Goal: Transaction & Acquisition: Subscribe to service/newsletter

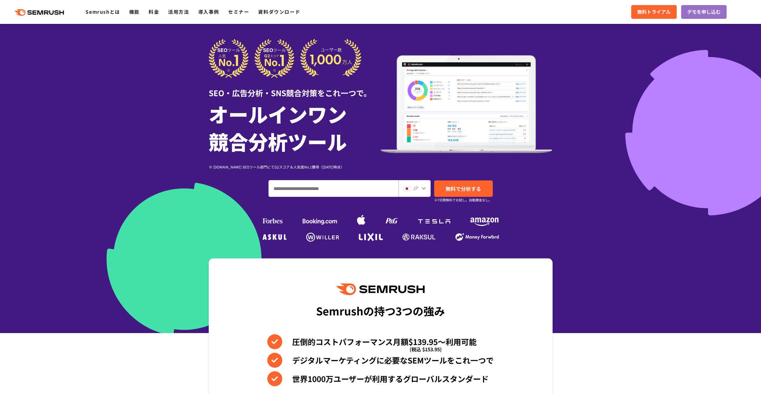
scroll to position [60, 0]
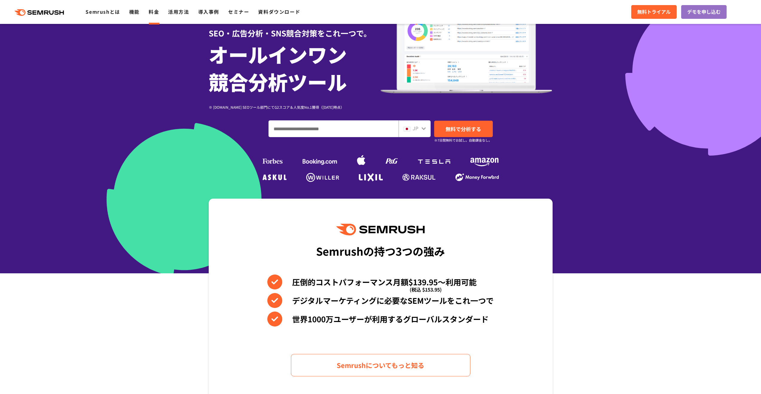
click at [149, 13] on link "料金" at bounding box center [154, 11] width 10 height 7
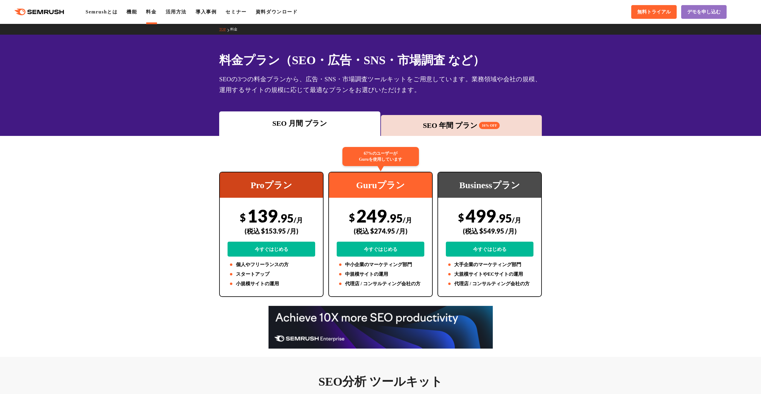
click at [429, 129] on div "SEO 年間 プラン 16% OFF" at bounding box center [461, 125] width 155 height 11
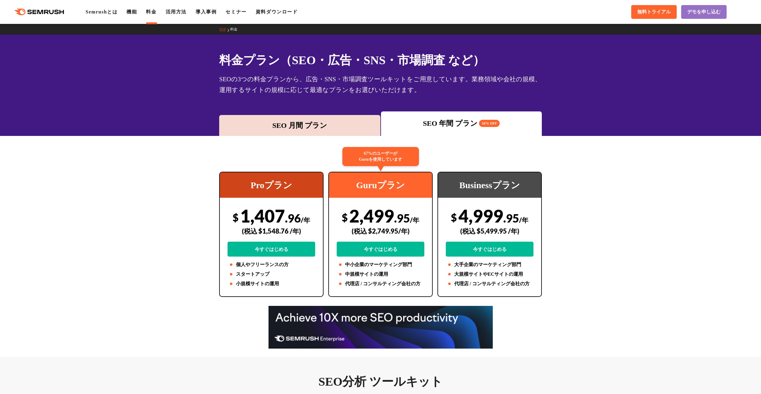
click at [328, 126] on div "SEO 月間 プラン" at bounding box center [299, 125] width 155 height 11
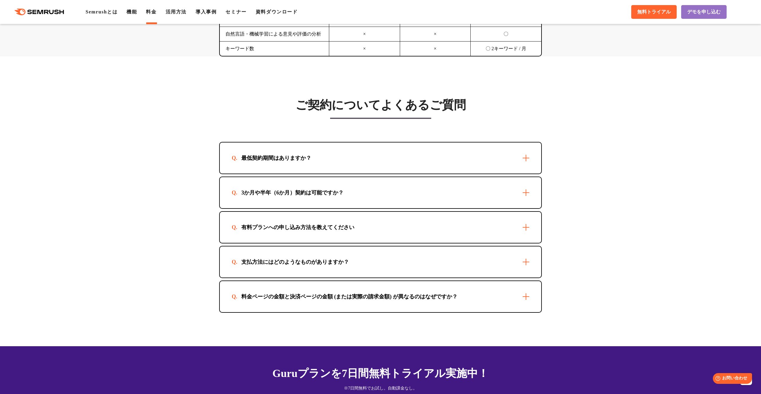
scroll to position [1644, 0]
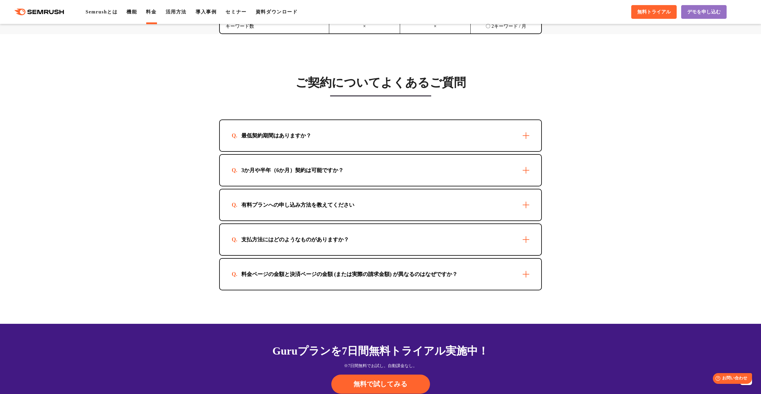
click at [368, 145] on div "最低契約期間はありますか？" at bounding box center [380, 135] width 321 height 31
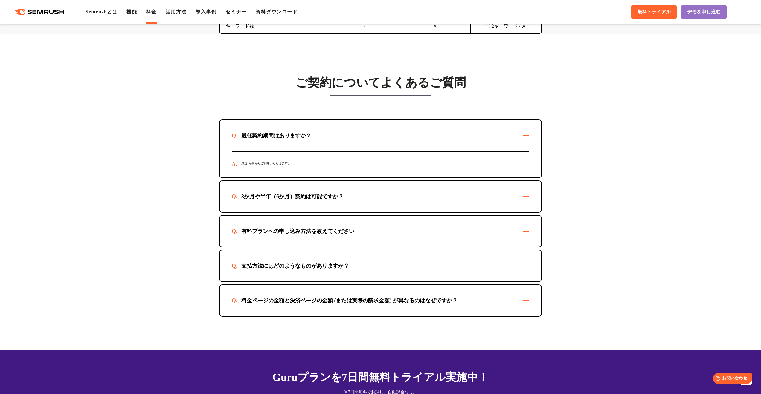
click at [369, 142] on div "最低契約期間はありますか？" at bounding box center [380, 135] width 321 height 31
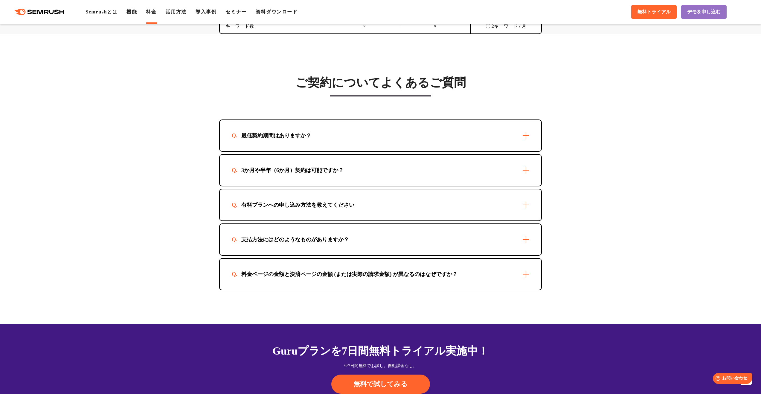
click at [511, 215] on div "有料プランへの申し込み方法を教えてください" at bounding box center [380, 205] width 321 height 31
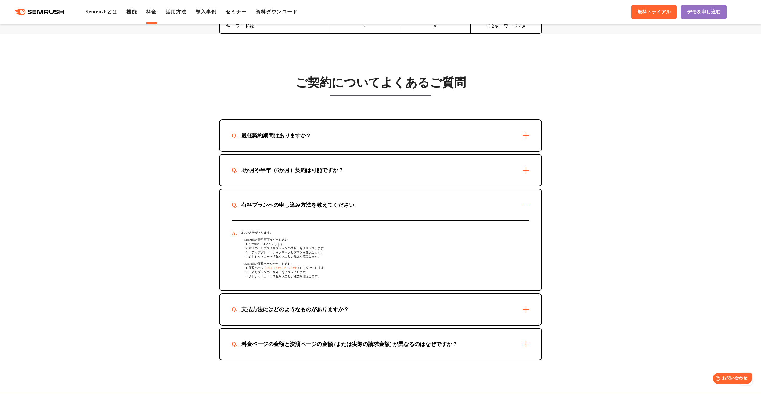
click at [511, 214] on div "有料プランへの申し込み方法を教えてください" at bounding box center [380, 205] width 321 height 31
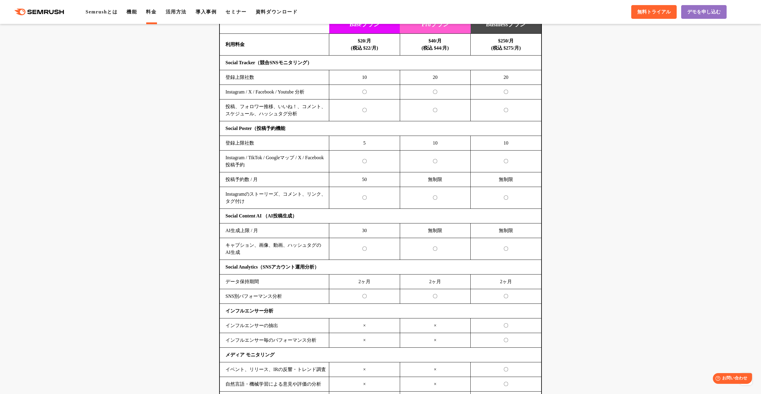
scroll to position [0, 0]
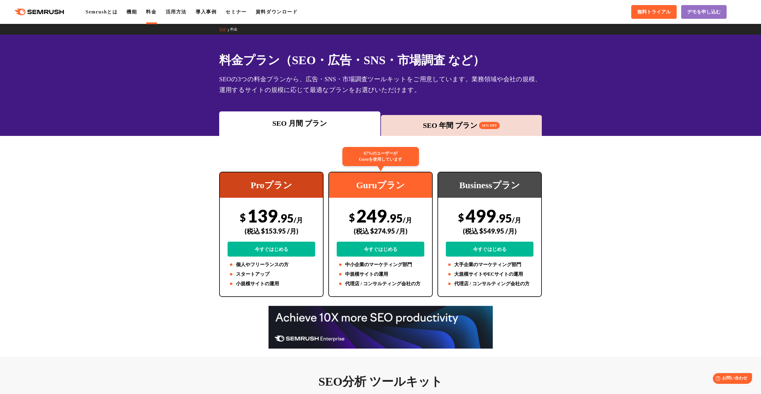
drag, startPoint x: 620, startPoint y: 206, endPoint x: 549, endPoint y: 88, distance: 137.8
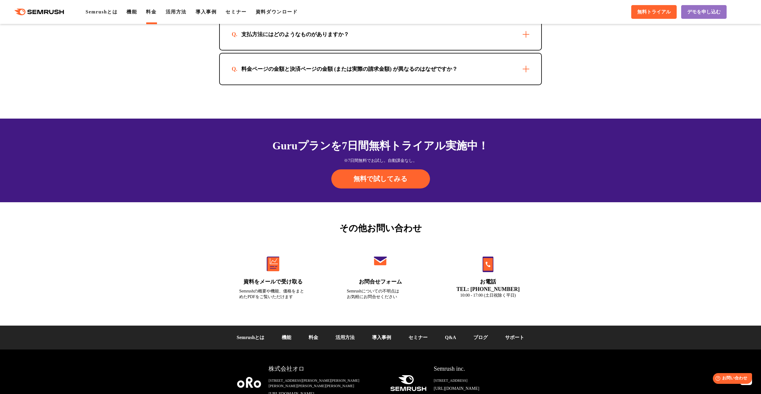
scroll to position [1893, 0]
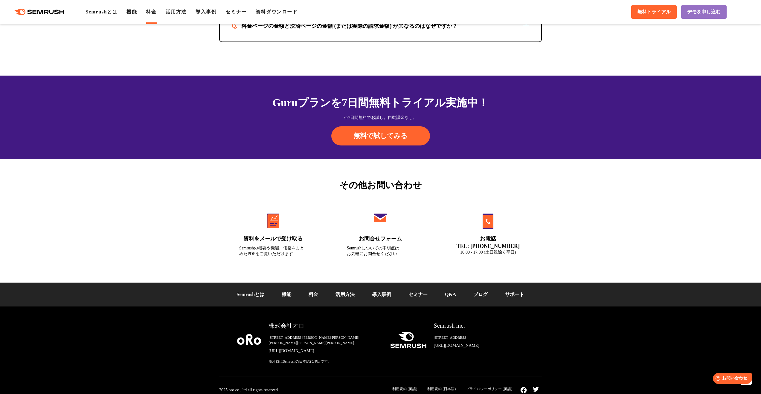
drag, startPoint x: 561, startPoint y: 115, endPoint x: 571, endPoint y: 160, distance: 46.7
click at [393, 132] on span "無料で試してみる" at bounding box center [380, 136] width 54 height 9
